Goal: Transaction & Acquisition: Purchase product/service

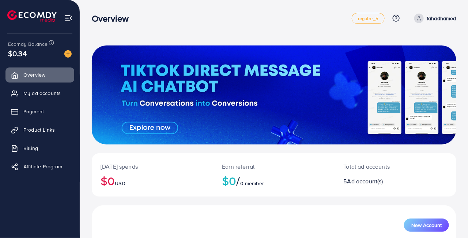
click at [44, 113] on link "Payment" at bounding box center [39, 111] width 69 height 15
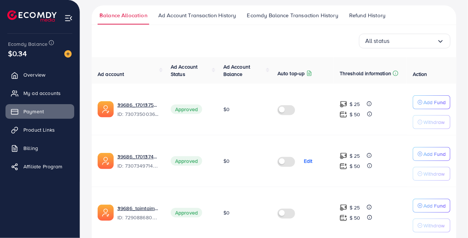
scroll to position [136, 0]
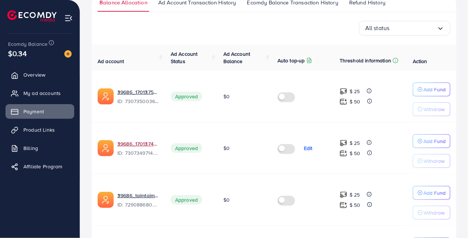
click at [145, 145] on link "39686_علي عزيز_1701374961696" at bounding box center [138, 143] width 42 height 7
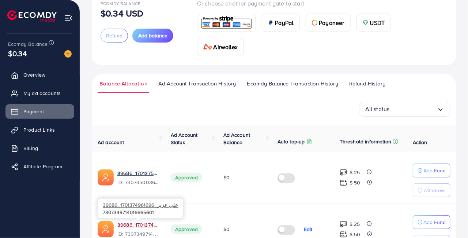
scroll to position [0, 0]
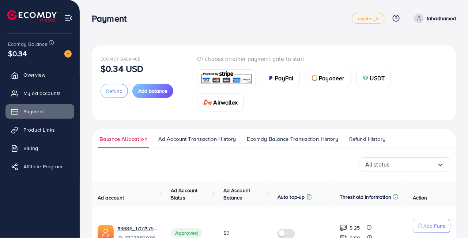
click at [158, 94] on span "Add balance" at bounding box center [152, 90] width 29 height 7
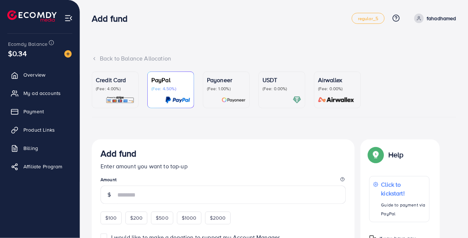
click at [117, 92] on div "Credit Card (Fee: 4.00%)" at bounding box center [115, 89] width 39 height 29
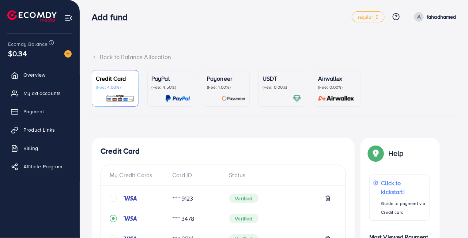
scroll to position [1, 0]
click at [115, 196] on icon "circle" at bounding box center [113, 197] width 7 height 7
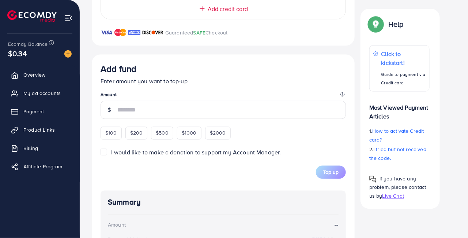
scroll to position [405, 0]
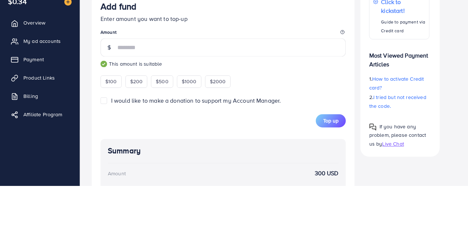
type input "***"
click at [276, 67] on p "Enter amount you want to top-up" at bounding box center [224, 70] width 246 height 9
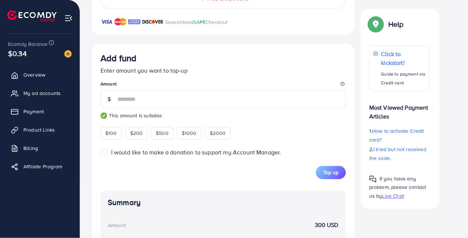
click at [334, 169] on span "Top up" at bounding box center [331, 172] width 15 height 7
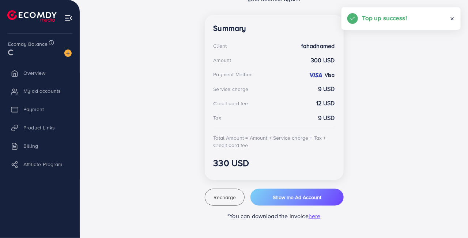
scroll to position [198, 0]
click at [32, 109] on span "Payment" at bounding box center [33, 108] width 20 height 7
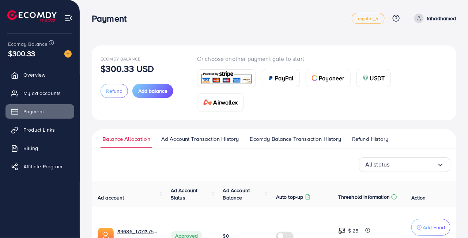
click at [161, 91] on span "Add balance" at bounding box center [152, 90] width 29 height 7
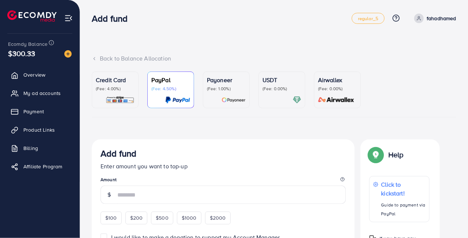
click at [126, 87] on p "(Fee: 4.00%)" at bounding box center [115, 89] width 39 height 6
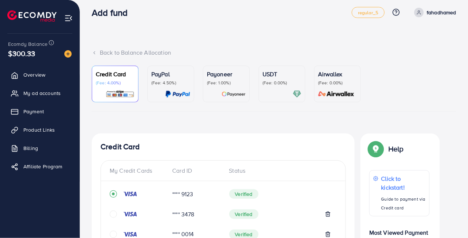
scroll to position [23, 0]
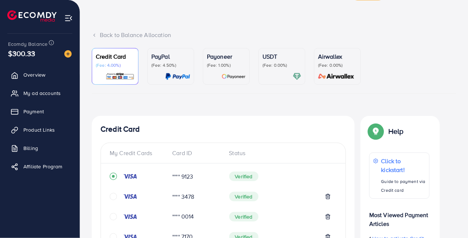
click at [111, 199] on icon "circle" at bounding box center [113, 196] width 7 height 7
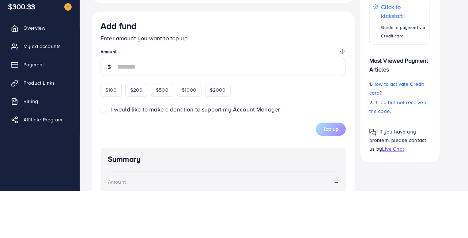
scroll to position [390, 0]
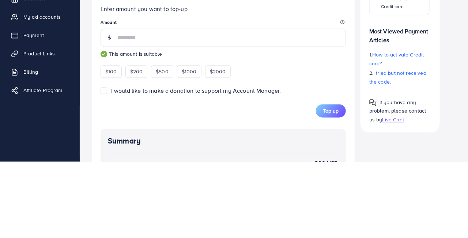
type input "***"
click at [279, 96] on legend "Amount" at bounding box center [224, 100] width 246 height 9
click at [297, 89] on p "Enter amount you want to top-up" at bounding box center [224, 85] width 246 height 9
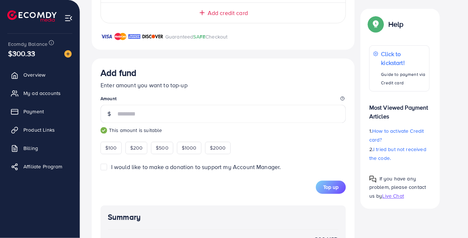
click at [336, 187] on span "Top up" at bounding box center [331, 186] width 15 height 7
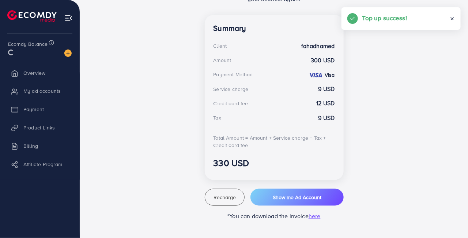
scroll to position [198, 0]
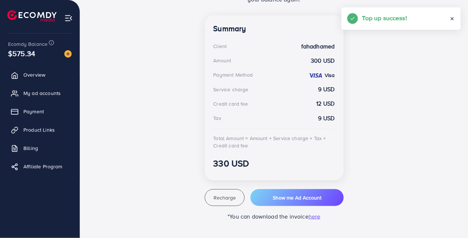
click at [37, 112] on span "Payment" at bounding box center [33, 111] width 20 height 7
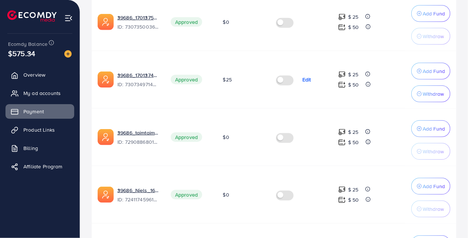
scroll to position [214, 0]
